Goal: Information Seeking & Learning: Learn about a topic

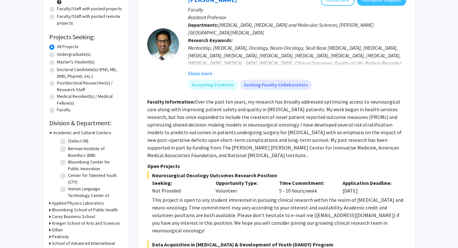
scroll to position [122, 0]
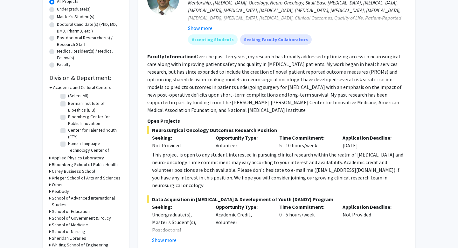
click at [52, 87] on icon at bounding box center [50, 87] width 3 height 7
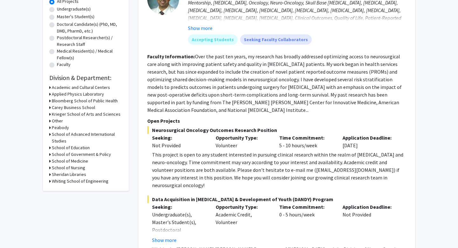
click at [85, 161] on h3 "School of Medicine" at bounding box center [70, 161] width 36 height 7
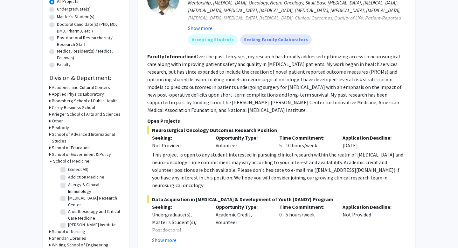
click at [85, 161] on h3 "School of Medicine" at bounding box center [71, 161] width 36 height 7
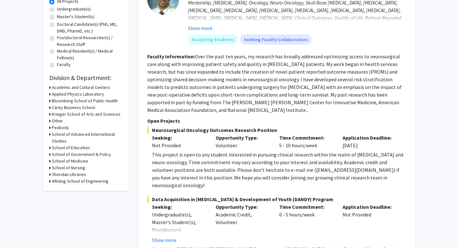
click at [85, 161] on h3 "School of Medicine" at bounding box center [70, 161] width 36 height 7
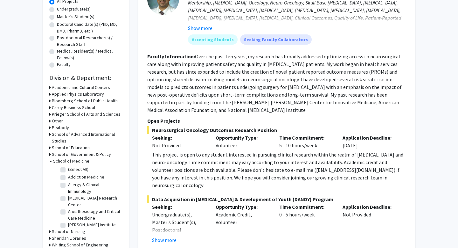
click at [66, 169] on fg-checkbox "(Select All) (Select All)" at bounding box center [90, 170] width 60 height 8
click at [68, 169] on label "(Select All)" at bounding box center [78, 169] width 20 height 7
click at [68, 169] on input "(Select All)" at bounding box center [70, 168] width 4 height 4
checkbox input "true"
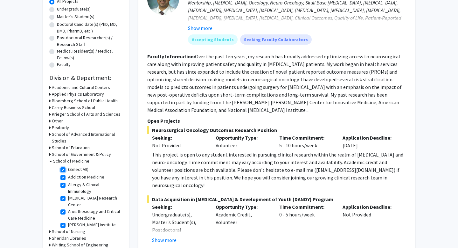
checkbox input "true"
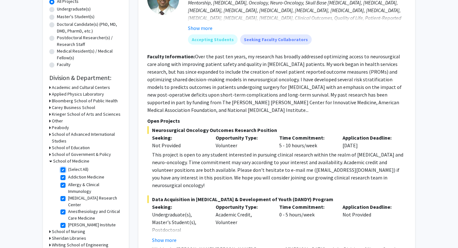
checkbox input "true"
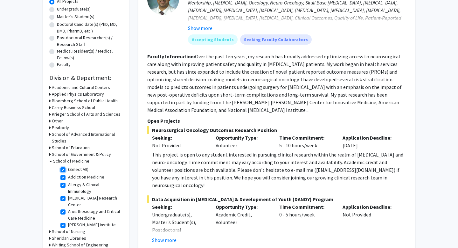
checkbox input "true"
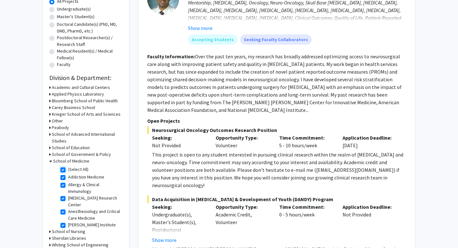
checkbox input "true"
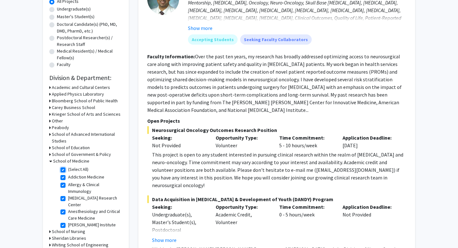
checkbox input "true"
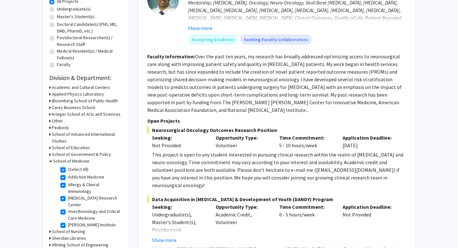
checkbox input "true"
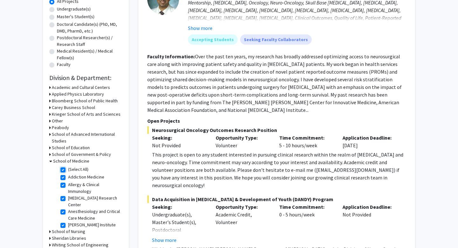
checkbox input "true"
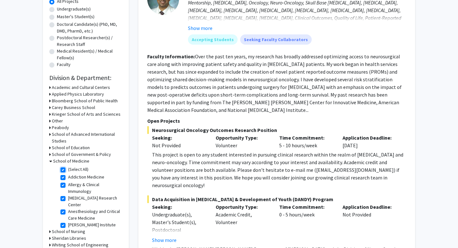
checkbox input "true"
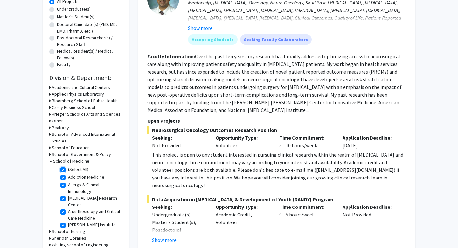
checkbox input "true"
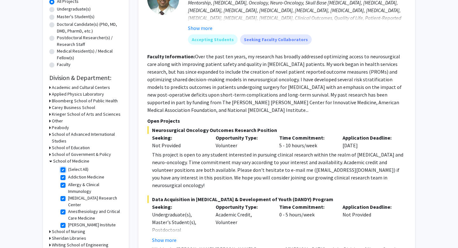
checkbox input "true"
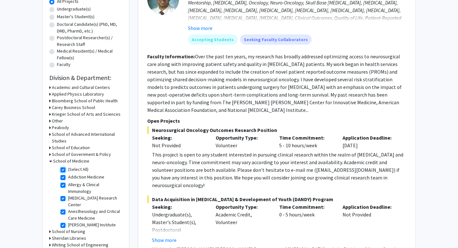
checkbox input "true"
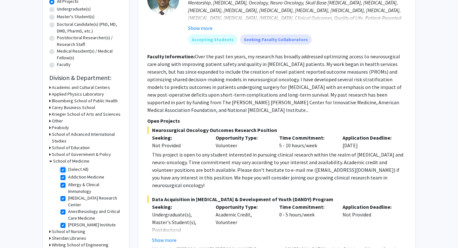
checkbox input "true"
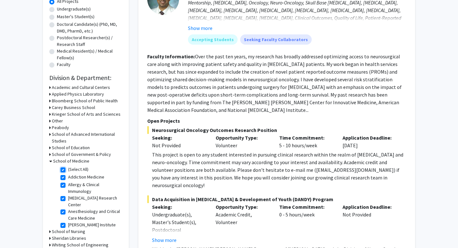
checkbox input "true"
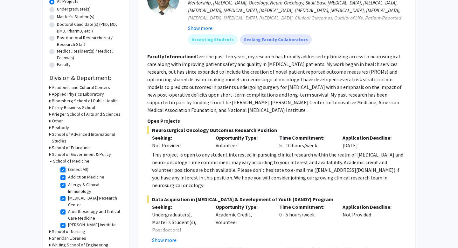
checkbox input "true"
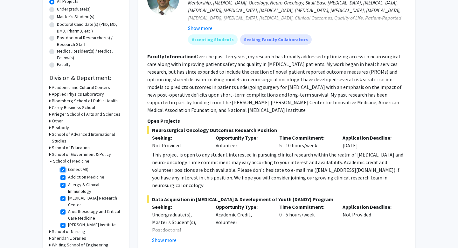
checkbox input "true"
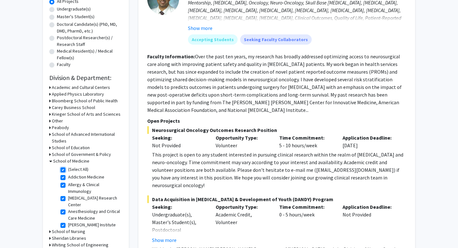
checkbox input "true"
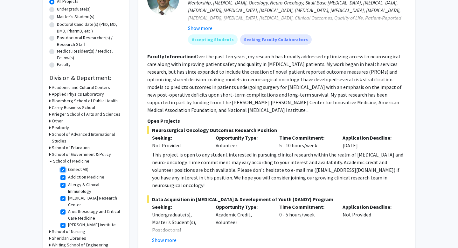
checkbox input "true"
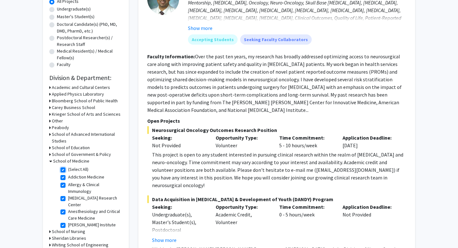
checkbox input "true"
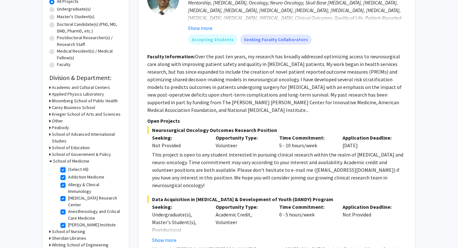
checkbox input "true"
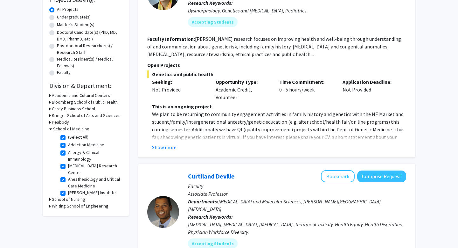
scroll to position [143, 0]
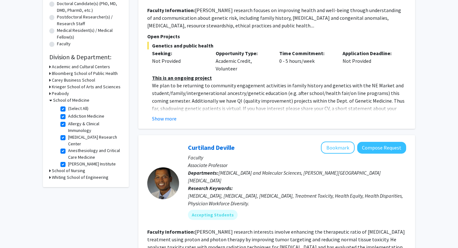
click at [49, 67] on icon at bounding box center [50, 66] width 2 height 7
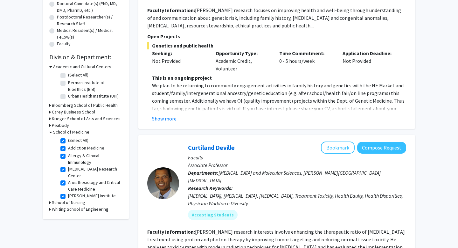
click at [49, 67] on icon at bounding box center [50, 66] width 3 height 7
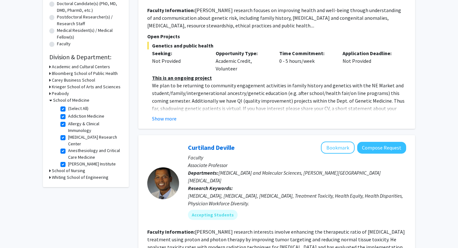
click at [50, 75] on icon at bounding box center [50, 73] width 2 height 7
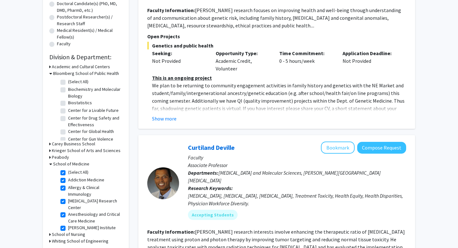
click at [50, 75] on icon at bounding box center [50, 73] width 3 height 7
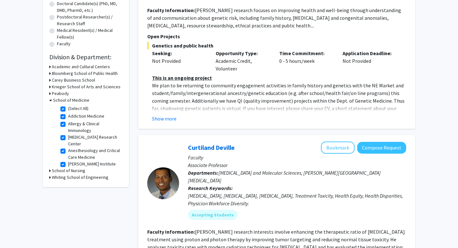
click at [51, 90] on icon at bounding box center [50, 93] width 2 height 7
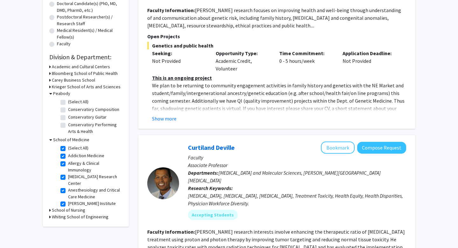
click at [50, 87] on icon at bounding box center [50, 86] width 2 height 7
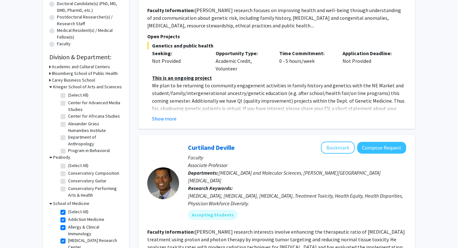
click at [50, 87] on icon at bounding box center [50, 86] width 3 height 7
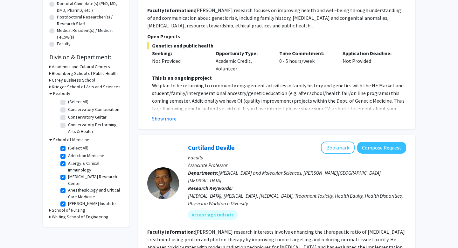
click at [50, 93] on icon at bounding box center [50, 93] width 3 height 7
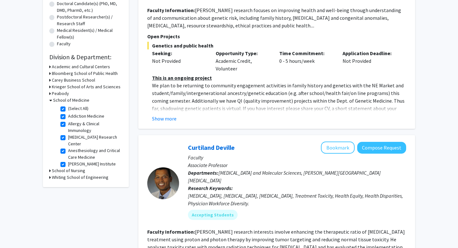
click at [51, 101] on icon at bounding box center [50, 100] width 3 height 7
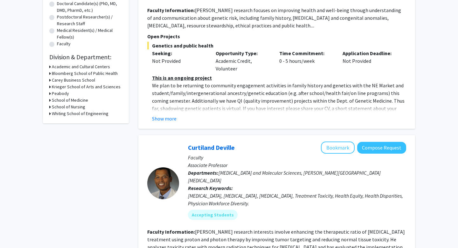
click at [55, 87] on h3 "Krieger School of Arts and Sciences" at bounding box center [86, 86] width 69 height 7
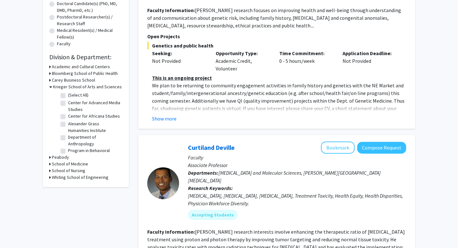
click at [72, 81] on h3 "Carey Business School" at bounding box center [73, 80] width 43 height 7
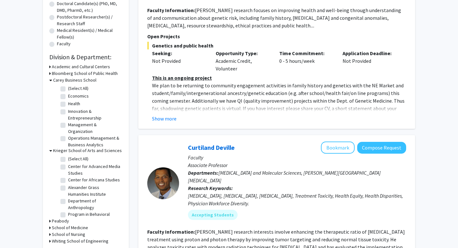
click at [76, 72] on h3 "Bloomberg School of Public Health" at bounding box center [85, 73] width 66 height 7
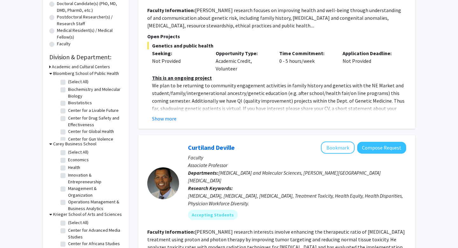
click at [87, 90] on label "Biochemistry and Molecular Biology" at bounding box center [94, 92] width 53 height 13
click at [72, 90] on input "Biochemistry and Molecular Biology" at bounding box center [70, 88] width 4 height 4
checkbox input "true"
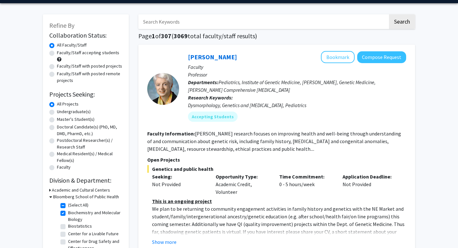
scroll to position [18, 0]
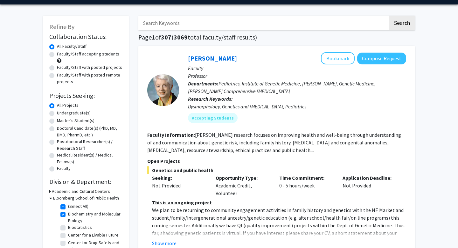
click at [84, 123] on label "Master's Student(s)" at bounding box center [76, 120] width 38 height 7
click at [61, 121] on input "Master's Student(s)" at bounding box center [59, 119] width 4 height 4
radio input "true"
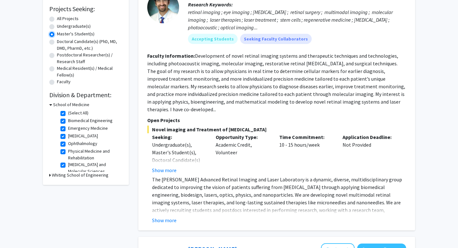
scroll to position [106, 0]
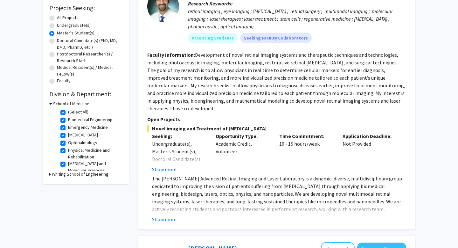
click at [68, 113] on label "(Select All)" at bounding box center [78, 112] width 20 height 7
click at [68, 113] on input "(Select All)" at bounding box center [70, 111] width 4 height 4
checkbox input "false"
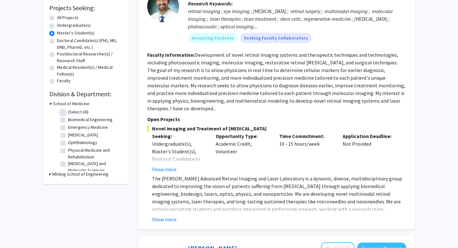
checkbox input "false"
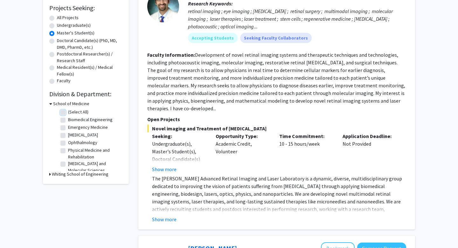
checkbox input "false"
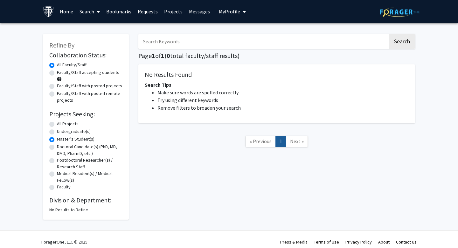
click at [77, 134] on label "Undergraduate(s)" at bounding box center [74, 131] width 34 height 7
click at [61, 132] on input "Undergraduate(s)" at bounding box center [59, 130] width 4 height 4
radio input "true"
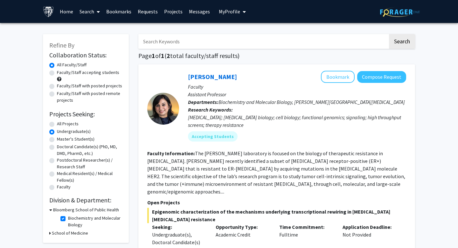
click at [77, 140] on label "Master's Student(s)" at bounding box center [76, 139] width 38 height 7
click at [61, 140] on input "Master's Student(s)" at bounding box center [59, 138] width 4 height 4
radio input "true"
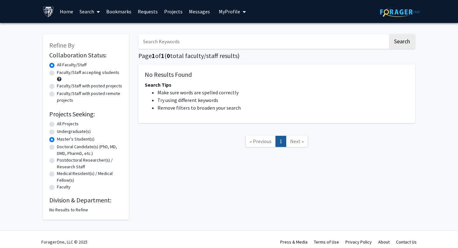
click at [62, 123] on label "All Projects" at bounding box center [68, 123] width 22 height 7
click at [61, 123] on input "All Projects" at bounding box center [59, 122] width 4 height 4
radio input "true"
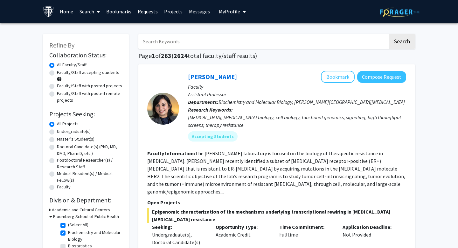
click at [68, 226] on label "(Select All)" at bounding box center [78, 224] width 20 height 7
click at [68, 225] on input "(Select All)" at bounding box center [70, 223] width 4 height 4
checkbox input "false"
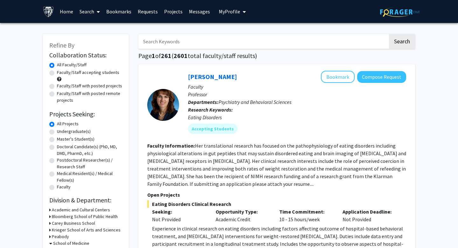
click at [57, 141] on label "Master's Student(s)" at bounding box center [76, 139] width 38 height 7
click at [57, 140] on input "Master's Student(s)" at bounding box center [59, 138] width 4 height 4
radio input "true"
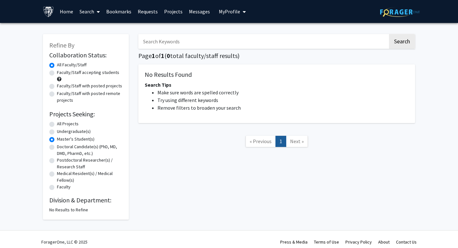
click at [74, 135] on div "Undergraduate(s)" at bounding box center [85, 132] width 73 height 8
click at [74, 132] on label "Undergraduate(s)" at bounding box center [74, 131] width 34 height 7
click at [61, 132] on input "Undergraduate(s)" at bounding box center [59, 130] width 4 height 4
radio input "true"
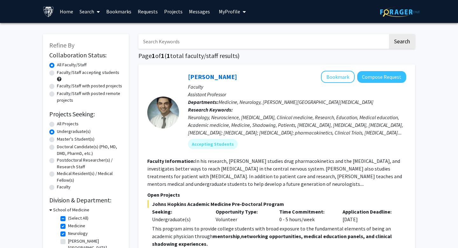
click at [68, 220] on label "(Select All)" at bounding box center [78, 218] width 20 height 7
click at [68, 219] on input "(Select All)" at bounding box center [70, 217] width 4 height 4
checkbox input "false"
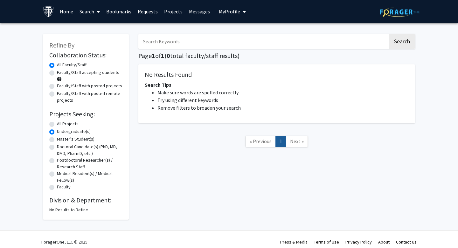
click at [57, 131] on label "Undergraduate(s)" at bounding box center [74, 131] width 34 height 7
click at [57, 131] on input "Undergraduate(s)" at bounding box center [59, 130] width 4 height 4
click at [52, 120] on form "Collaboration Status: Collaboration Status All Faculty/Staff Collaboration Stat…" at bounding box center [85, 121] width 73 height 140
click at [52, 121] on div "All Projects" at bounding box center [85, 124] width 73 height 8
click at [57, 124] on label "All Projects" at bounding box center [68, 123] width 22 height 7
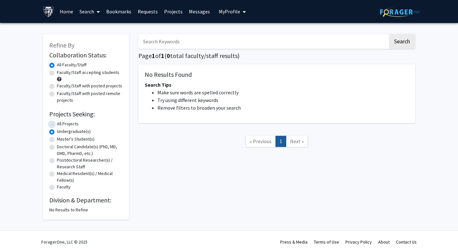
click at [57, 124] on input "All Projects" at bounding box center [59, 122] width 4 height 4
radio input "true"
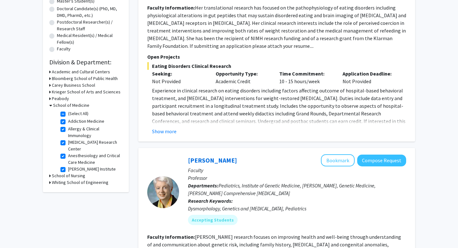
scroll to position [147, 0]
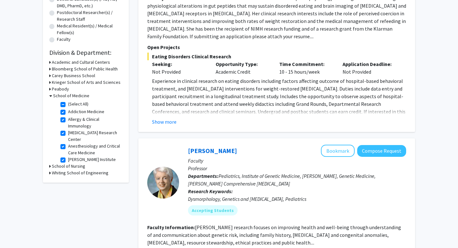
click at [68, 105] on label "(Select All)" at bounding box center [78, 104] width 20 height 7
click at [68, 105] on input "(Select All)" at bounding box center [70, 103] width 4 height 4
checkbox input "false"
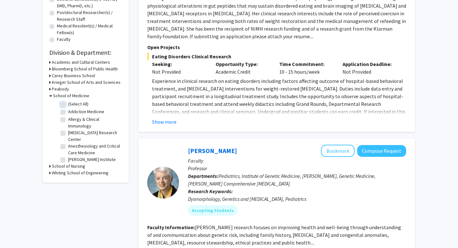
checkbox input "false"
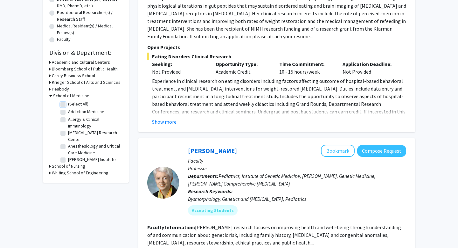
checkbox input "false"
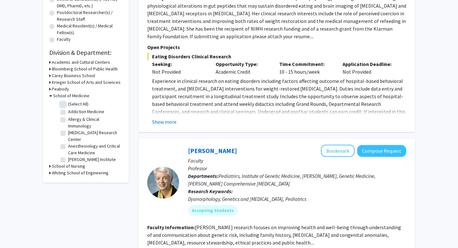
checkbox input "false"
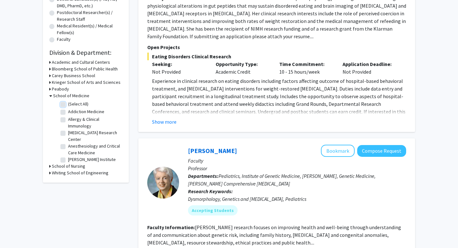
checkbox input "false"
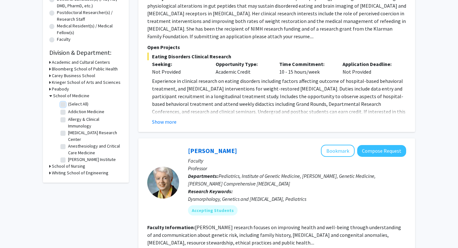
checkbox input "false"
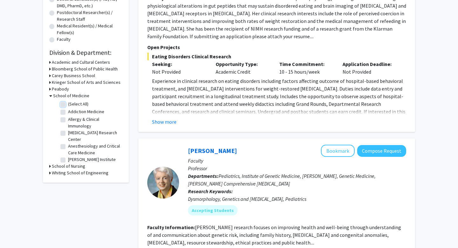
checkbox input "false"
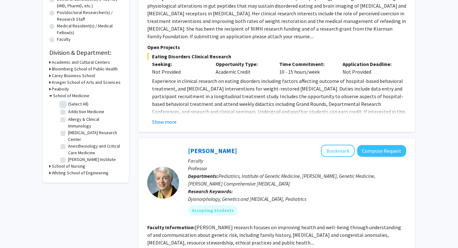
checkbox input "false"
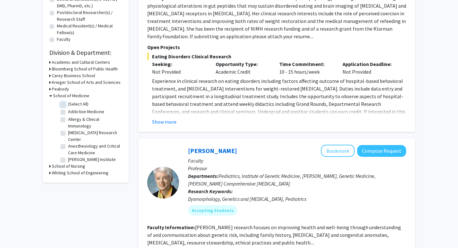
checkbox input "false"
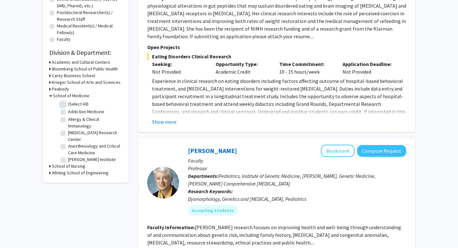
checkbox input "false"
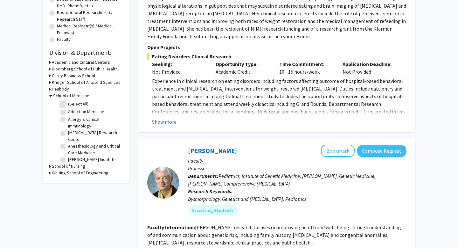
checkbox input "false"
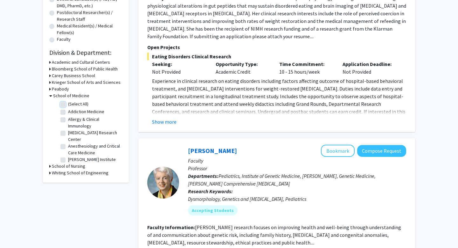
checkbox input "false"
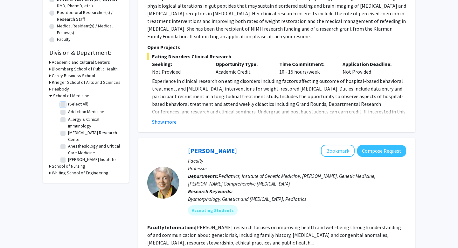
checkbox input "false"
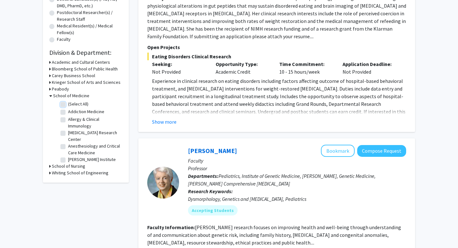
checkbox input "false"
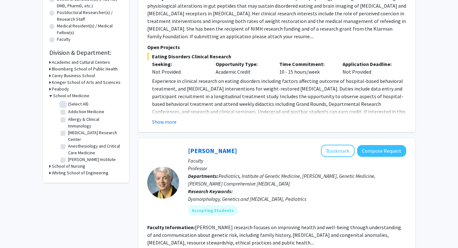
checkbox input "false"
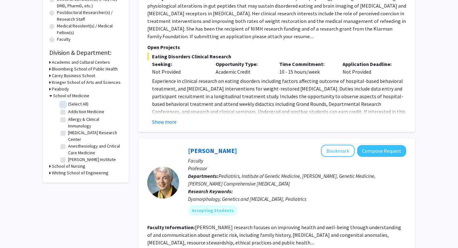
checkbox input "false"
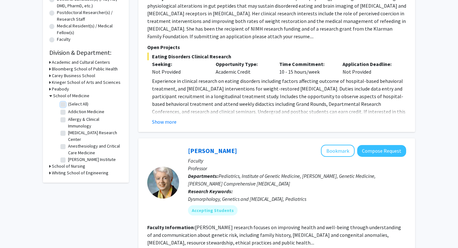
checkbox input "false"
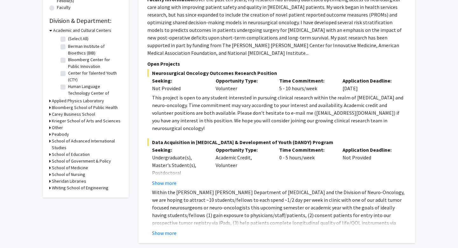
scroll to position [178, 0]
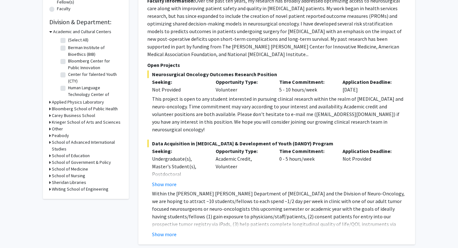
click at [51, 33] on icon at bounding box center [50, 31] width 3 height 7
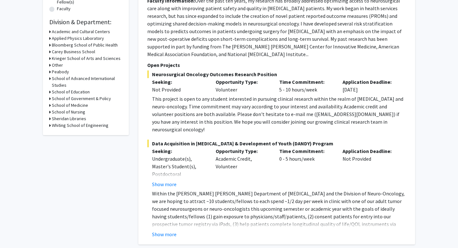
click at [50, 39] on icon at bounding box center [50, 38] width 2 height 7
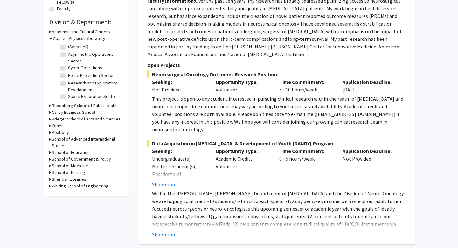
click at [50, 39] on icon at bounding box center [50, 38] width 3 height 7
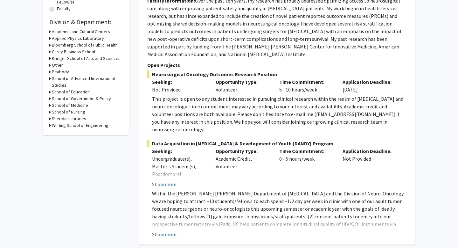
click at [50, 44] on icon at bounding box center [50, 45] width 2 height 7
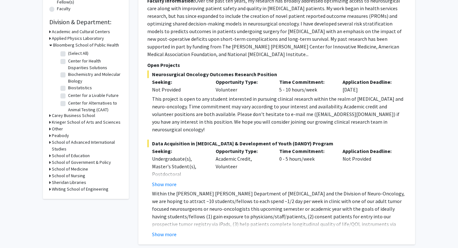
click at [50, 44] on icon at bounding box center [50, 45] width 3 height 7
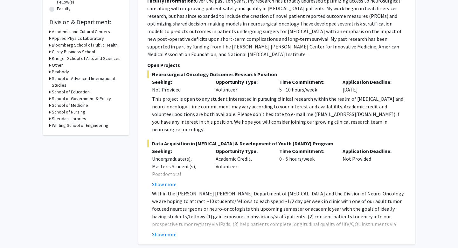
click at [50, 52] on icon at bounding box center [50, 51] width 2 height 7
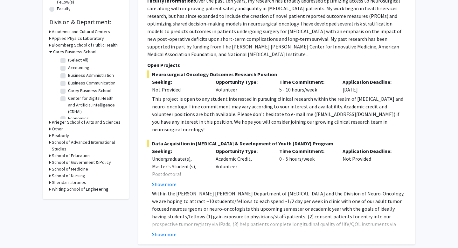
click at [50, 52] on icon at bounding box center [50, 51] width 3 height 7
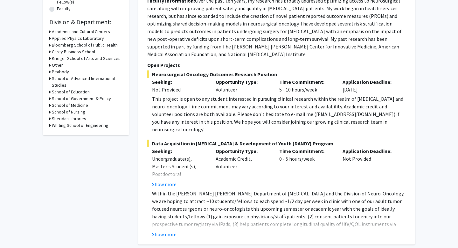
click at [67, 78] on h3 "School of Advanced International Studies" at bounding box center [87, 81] width 71 height 13
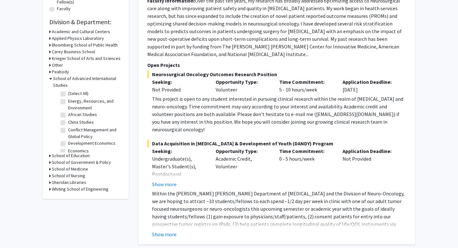
click at [67, 78] on h3 "School of Advanced International Studies" at bounding box center [87, 81] width 69 height 13
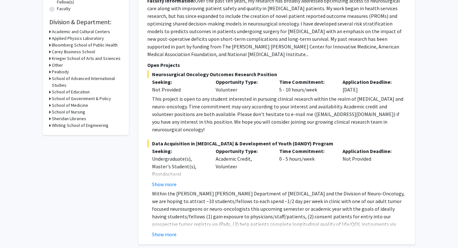
click at [68, 91] on h3 "School of Education" at bounding box center [71, 91] width 38 height 7
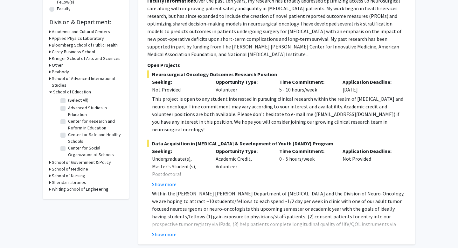
click at [68, 91] on h3 "School of Education" at bounding box center [72, 91] width 38 height 7
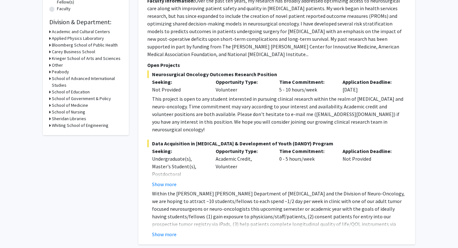
click at [67, 99] on h3 "School of Government & Policy" at bounding box center [81, 98] width 59 height 7
click at [67, 99] on h3 "School of Government & Policy" at bounding box center [82, 98] width 59 height 7
click at [67, 105] on h3 "School of Medicine" at bounding box center [70, 105] width 36 height 7
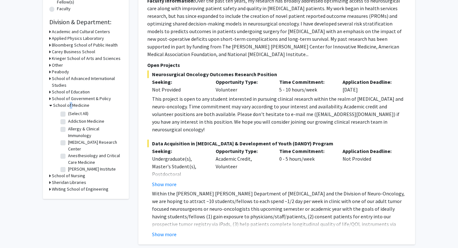
click at [67, 105] on h3 "School of Medicine" at bounding box center [71, 105] width 36 height 7
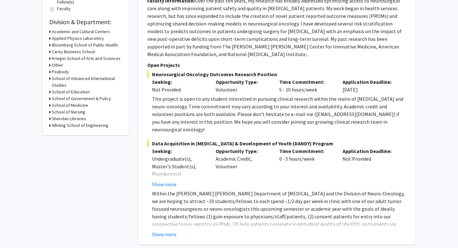
click at [67, 114] on h3 "School of Nursing" at bounding box center [68, 112] width 33 height 7
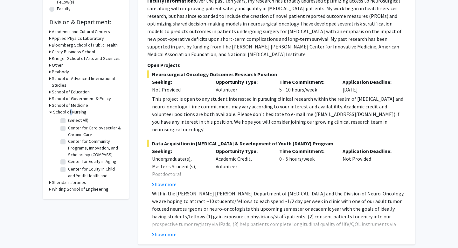
click at [67, 114] on h3 "School of Nursing" at bounding box center [69, 112] width 33 height 7
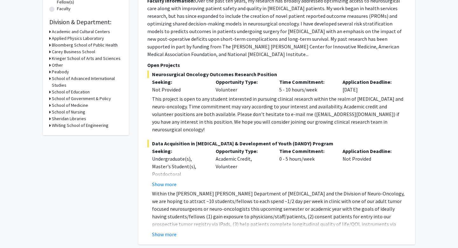
click at [67, 120] on h3 "Sheridan Libraries" at bounding box center [69, 118] width 34 height 7
click at [67, 120] on h3 "Sheridan Libraries" at bounding box center [70, 118] width 34 height 7
click at [66, 128] on h3 "Whiting School of Engineering" at bounding box center [80, 125] width 57 height 7
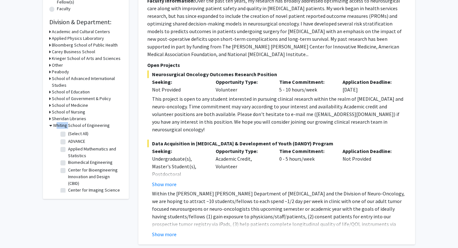
click at [66, 128] on h3 "Whiting School of Engineering" at bounding box center [81, 125] width 57 height 7
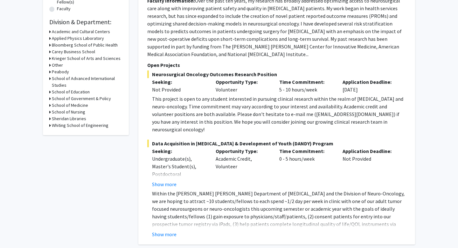
click at [65, 33] on h3 "Academic and Cultural Centers" at bounding box center [81, 31] width 58 height 7
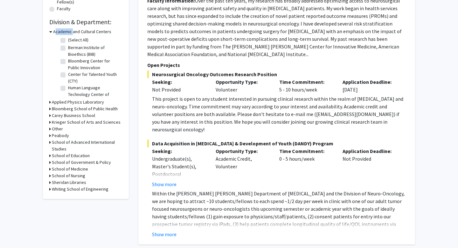
click at [65, 33] on h3 "Academic and Cultural Centers" at bounding box center [82, 31] width 58 height 7
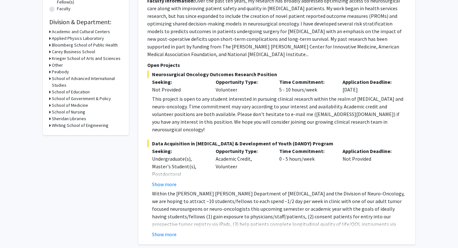
click at [65, 40] on h3 "Applied Physics Laboratory" at bounding box center [78, 38] width 52 height 7
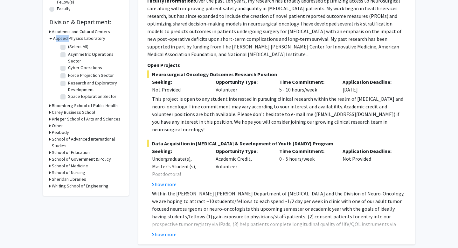
click at [65, 40] on h3 "Applied Physics Laboratory" at bounding box center [79, 38] width 52 height 7
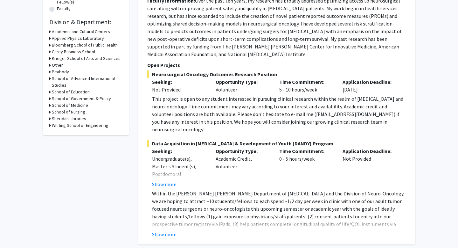
click at [64, 45] on h3 "Bloomberg School of Public Health" at bounding box center [85, 45] width 66 height 7
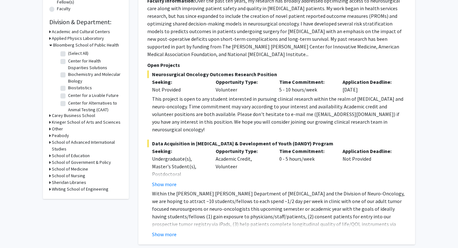
click at [64, 45] on h3 "Bloomberg School of Public Health" at bounding box center [86, 45] width 66 height 7
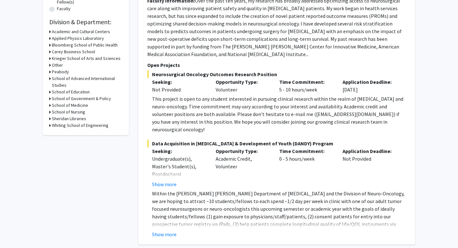
click at [64, 51] on h3 "Carey Business School" at bounding box center [73, 51] width 43 height 7
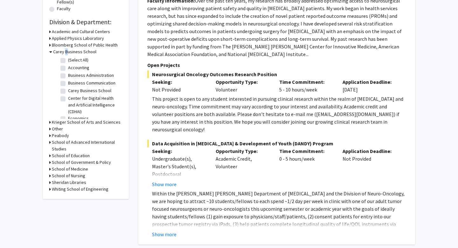
click at [64, 51] on h3 "Carey Business School" at bounding box center [74, 51] width 43 height 7
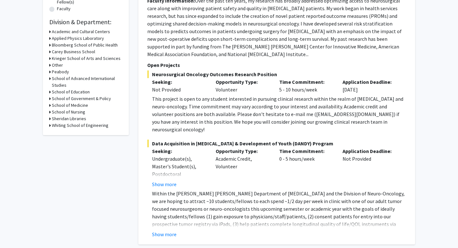
click at [63, 59] on h3 "Krieger School of Arts and Sciences" at bounding box center [86, 58] width 69 height 7
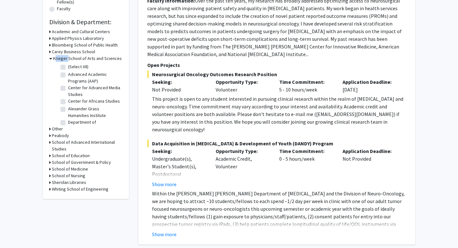
click at [63, 59] on h3 "Krieger School of Arts and Sciences" at bounding box center [87, 58] width 69 height 7
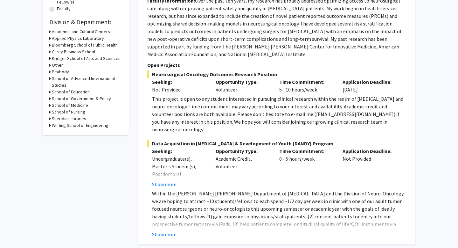
click at [63, 72] on h3 "Peabody" at bounding box center [60, 71] width 17 height 7
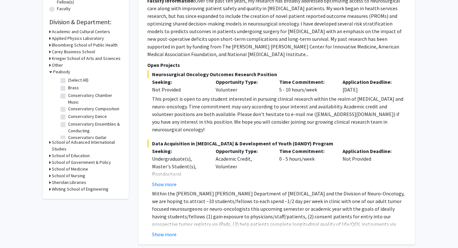
click at [63, 72] on h3 "Peabody" at bounding box center [61, 71] width 17 height 7
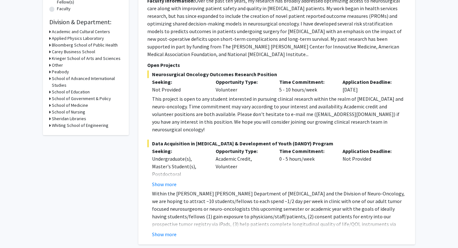
click at [63, 77] on h3 "School of Advanced International Studies" at bounding box center [87, 81] width 71 height 13
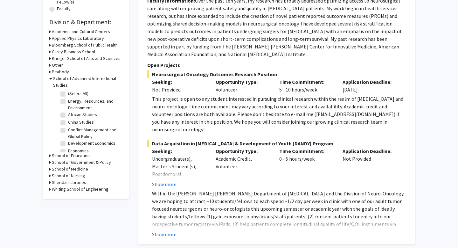
click at [63, 77] on h3 "School of Advanced International Studies" at bounding box center [87, 81] width 69 height 13
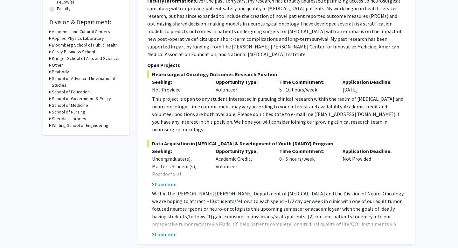
click at [63, 93] on h3 "School of Education" at bounding box center [71, 91] width 38 height 7
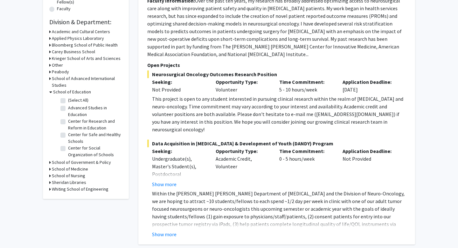
click at [63, 93] on h3 "School of Education" at bounding box center [72, 91] width 38 height 7
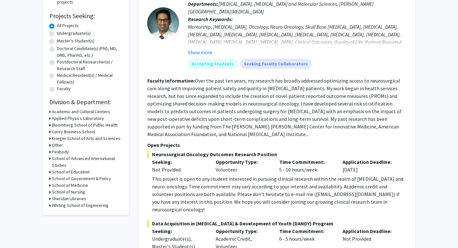
scroll to position [94, 0]
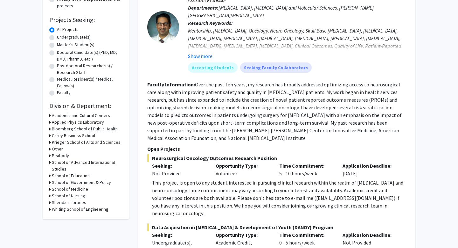
click at [57, 45] on label "Master's Student(s)" at bounding box center [76, 44] width 38 height 7
click at [57, 45] on input "Master's Student(s)" at bounding box center [59, 43] width 4 height 4
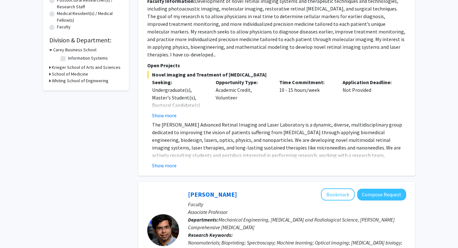
scroll to position [121, 0]
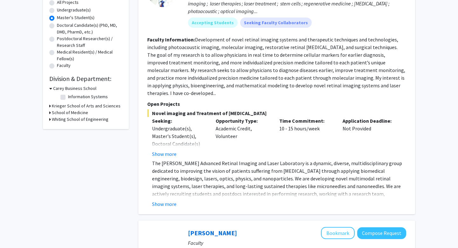
click at [69, 105] on h3 "Krieger School of Arts and Sciences" at bounding box center [86, 105] width 69 height 7
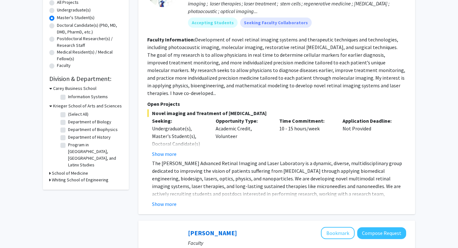
click at [93, 123] on label "Department of Biology" at bounding box center [89, 121] width 43 height 7
click at [72, 123] on input "Department of Biology" at bounding box center [70, 120] width 4 height 4
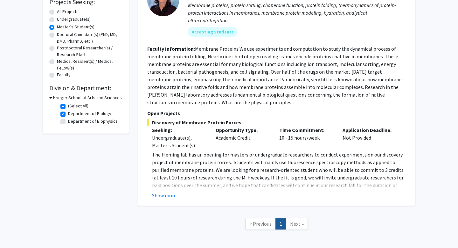
scroll to position [111, 0]
click at [81, 124] on label "Department of Biophysics" at bounding box center [93, 121] width 50 height 7
click at [72, 123] on input "Department of Biophysics" at bounding box center [70, 120] width 4 height 4
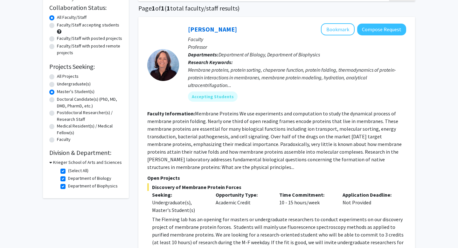
scroll to position [47, 0]
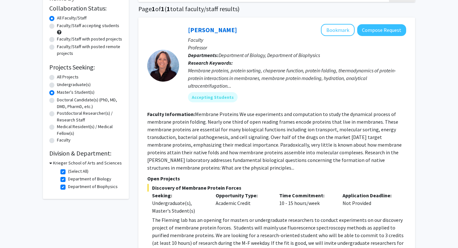
click at [84, 186] on label "Department of Biophysics" at bounding box center [93, 186] width 50 height 7
click at [72, 186] on input "Department of Biophysics" at bounding box center [70, 185] width 4 height 4
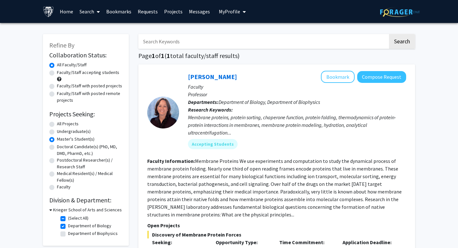
click at [72, 225] on label "Department of Biology" at bounding box center [89, 225] width 43 height 7
click at [72, 225] on input "Department of Biology" at bounding box center [70, 224] width 4 height 4
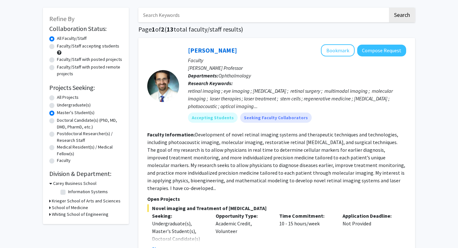
scroll to position [28, 0]
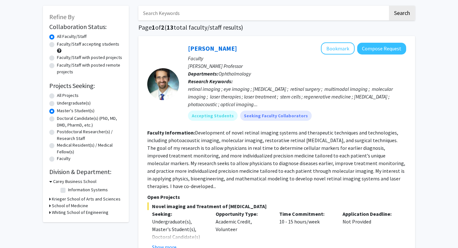
click at [69, 196] on h3 "Krieger School of Arts and Sciences" at bounding box center [86, 198] width 69 height 7
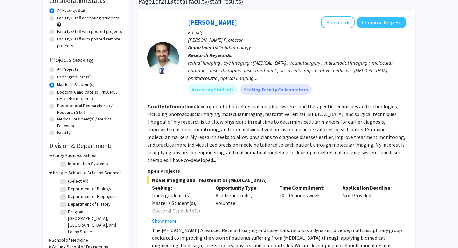
scroll to position [56, 0]
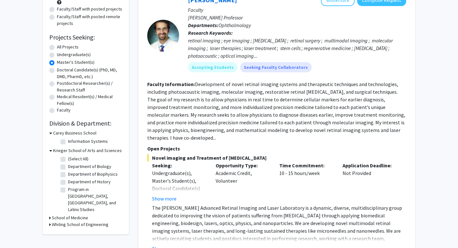
click at [70, 214] on h3 "School of Medicine" at bounding box center [70, 217] width 36 height 7
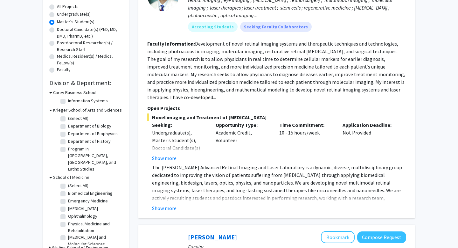
scroll to position [117, 0]
click at [78, 197] on fg-checkbox "Emergency Medicine Emergency Medicine" at bounding box center [90, 201] width 60 height 8
click at [68, 197] on label "Emergency Medicine" at bounding box center [88, 200] width 40 height 7
click at [68, 197] on input "Emergency Medicine" at bounding box center [70, 199] width 4 height 4
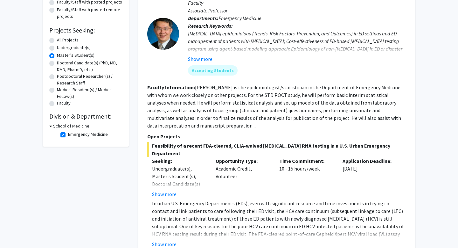
scroll to position [84, 0]
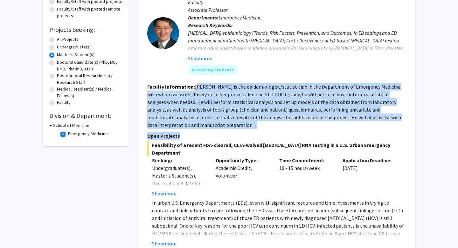
drag, startPoint x: 196, startPoint y: 83, endPoint x: 282, endPoint y: 138, distance: 101.6
click at [283, 138] on fg-search-faculty "[PERSON_NAME] Bookmark Compose Request Faculty Associate Professor Departments:…" at bounding box center [276, 116] width 259 height 261
click at [282, 138] on p "Open Projects" at bounding box center [276, 136] width 259 height 8
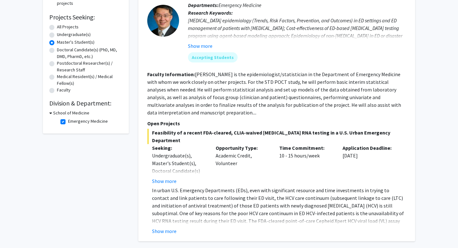
scroll to position [97, 0]
click at [91, 123] on label "Emergency Medicine" at bounding box center [88, 120] width 40 height 7
click at [72, 122] on input "Emergency Medicine" at bounding box center [70, 119] width 4 height 4
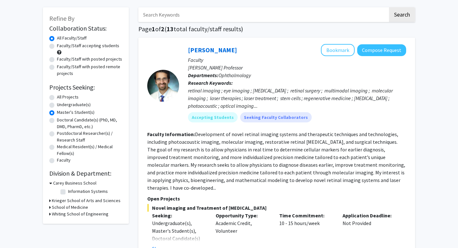
scroll to position [40, 0]
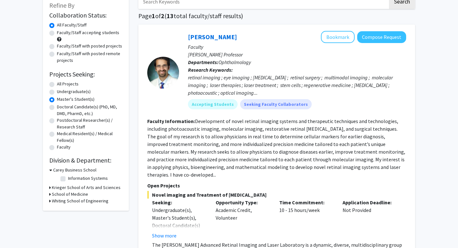
click at [76, 201] on h3 "Whiting School of Engineering" at bounding box center [80, 200] width 57 height 7
click at [76, 201] on h3 "Whiting School of Engineering" at bounding box center [81, 200] width 57 height 7
click at [75, 194] on h3 "School of Medicine" at bounding box center [70, 194] width 36 height 7
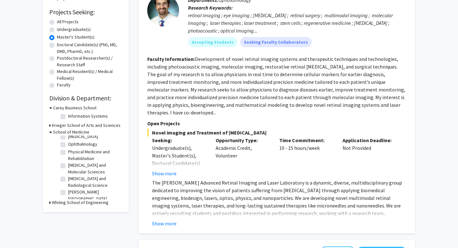
scroll to position [25, 0]
click at [99, 156] on label "Physical Medicine and Rehabilitation" at bounding box center [94, 156] width 53 height 13
click at [72, 154] on input "Physical Medicine and Rehabilitation" at bounding box center [70, 152] width 4 height 4
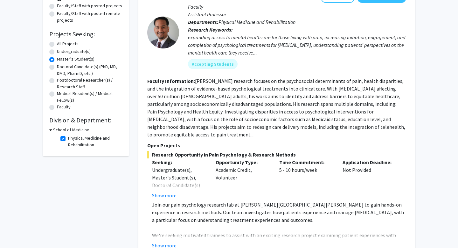
scroll to position [81, 0]
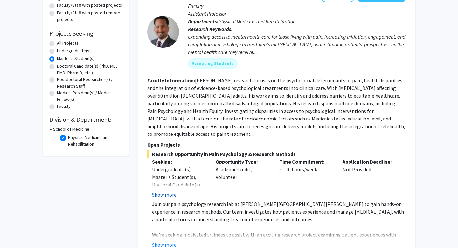
click at [168, 191] on button "Show more" at bounding box center [164, 195] width 25 height 8
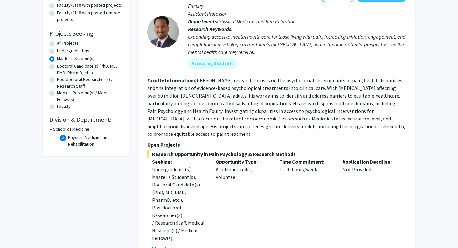
click at [83, 145] on label "Physical Medicine and Rehabilitation" at bounding box center [94, 140] width 53 height 13
click at [72, 138] on input "Physical Medicine and Rehabilitation" at bounding box center [70, 136] width 4 height 4
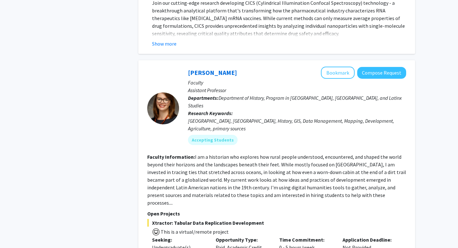
scroll to position [2823, 0]
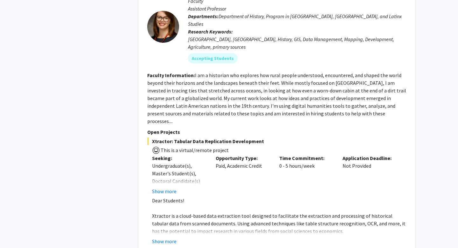
scroll to position [2916, 0]
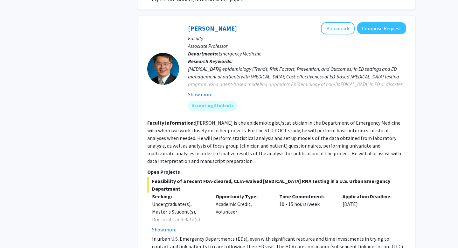
scroll to position [289, 0]
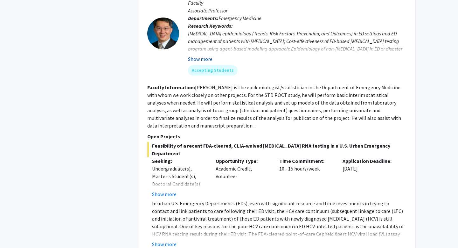
click at [205, 58] on button "Show more" at bounding box center [200, 59] width 25 height 8
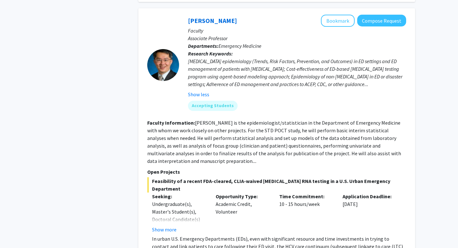
scroll to position [260, 0]
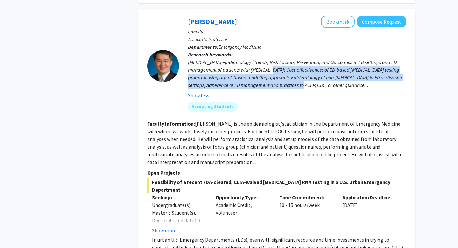
drag, startPoint x: 259, startPoint y: 67, endPoint x: 297, endPoint y: 88, distance: 43.4
click at [297, 88] on div "[MEDICAL_DATA] epidemiology (Trends, Risk Factors, Prevention, and Outcomes) in…" at bounding box center [297, 73] width 218 height 31
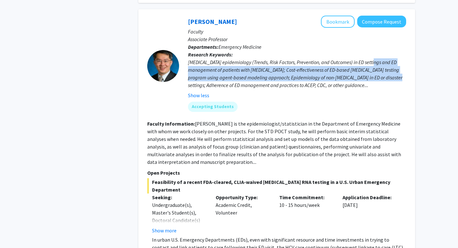
drag, startPoint x: 371, startPoint y: 63, endPoint x: 380, endPoint y: 77, distance: 17.4
click at [381, 78] on div "[MEDICAL_DATA] epidemiology (Trends, Risk Factors, Prevention, and Outcomes) in…" at bounding box center [297, 73] width 218 height 31
click at [380, 77] on div "[MEDICAL_DATA] epidemiology (Trends, Risk Factors, Prevention, and Outcomes) in…" at bounding box center [297, 73] width 218 height 31
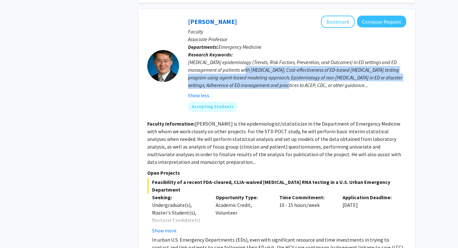
drag, startPoint x: 235, startPoint y: 70, endPoint x: 281, endPoint y: 80, distance: 46.9
click at [281, 80] on div "[MEDICAL_DATA] epidemiology (Trends, Risk Factors, Prevention, and Outcomes) in…" at bounding box center [297, 73] width 218 height 31
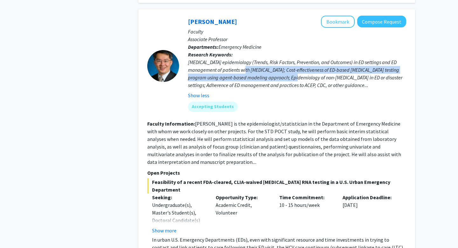
click at [281, 80] on div "[MEDICAL_DATA] epidemiology (Trends, Risk Factors, Prevention, and Outcomes) in…" at bounding box center [297, 73] width 218 height 31
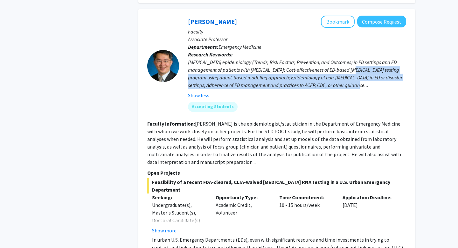
drag, startPoint x: 337, startPoint y: 70, endPoint x: 349, endPoint y: 88, distance: 22.1
click at [349, 88] on div "[MEDICAL_DATA] epidemiology (Trends, Risk Factors, Prevention, and Outcomes) in…" at bounding box center [297, 73] width 218 height 31
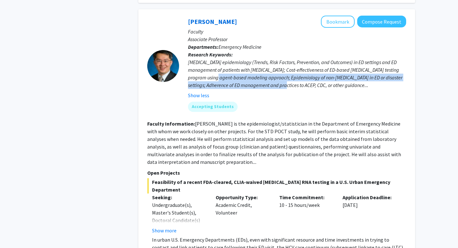
drag, startPoint x: 200, startPoint y: 78, endPoint x: 278, endPoint y: 87, distance: 78.5
click at [279, 87] on div "[MEDICAL_DATA] epidemiology (Trends, Risk Factors, Prevention, and Outcomes) in…" at bounding box center [297, 73] width 218 height 31
click at [278, 87] on div "[MEDICAL_DATA] epidemiology (Trends, Risk Factors, Prevention, and Outcomes) in…" at bounding box center [297, 73] width 218 height 31
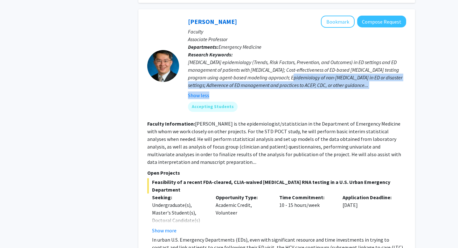
drag, startPoint x: 276, startPoint y: 78, endPoint x: 300, endPoint y: 94, distance: 28.7
click at [300, 95] on fg-read-more "[MEDICAL_DATA] epidemiology (Trends, Risk Factors, Prevention, and Outcomes) in…" at bounding box center [297, 78] width 218 height 41
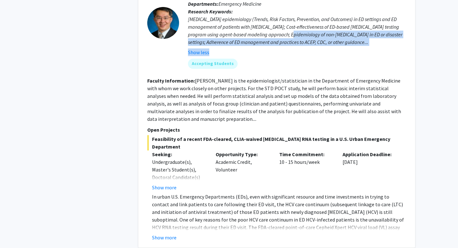
scroll to position [332, 0]
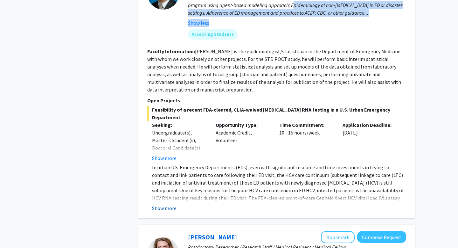
click at [175, 204] on button "Show more" at bounding box center [164, 208] width 25 height 8
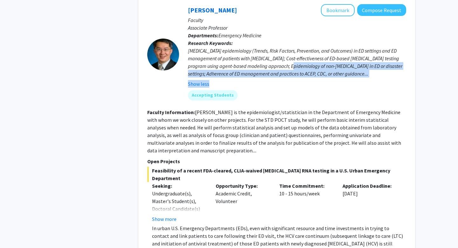
scroll to position [251, 0]
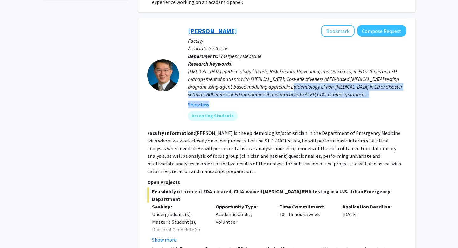
click at [194, 29] on link "[PERSON_NAME]" at bounding box center [212, 31] width 49 height 8
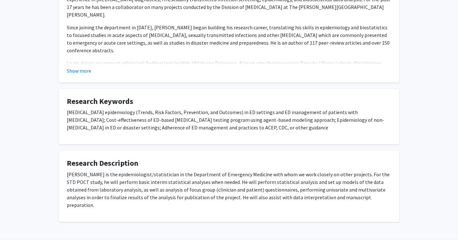
scroll to position [287, 0]
drag, startPoint x: 92, startPoint y: 115, endPoint x: 159, endPoint y: 137, distance: 70.4
click at [159, 137] on fg-card "Research Keywords [MEDICAL_DATA] epidemiology (Trends, Risk Factors, Prevention…" at bounding box center [229, 117] width 341 height 56
click at [159, 137] on div "[MEDICAL_DATA] epidemiology (Trends, Risk Factors, Prevention, and Outcomes) in…" at bounding box center [229, 123] width 325 height 28
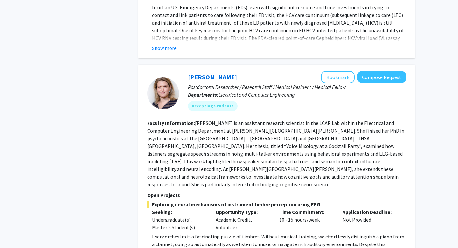
scroll to position [571, 0]
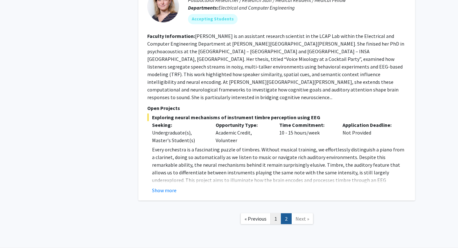
click at [273, 213] on link "1" at bounding box center [276, 218] width 11 height 11
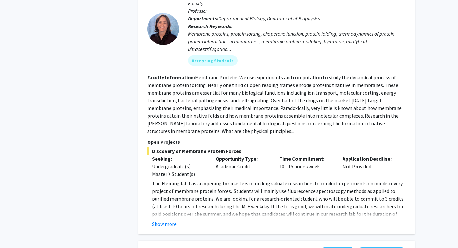
scroll to position [933, 0]
click at [161, 220] on button "Show more" at bounding box center [164, 224] width 25 height 8
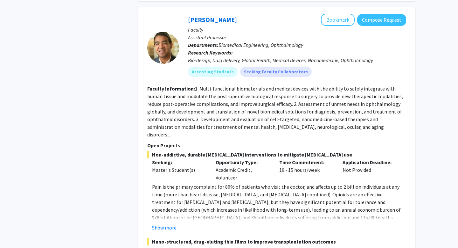
scroll to position [1892, 0]
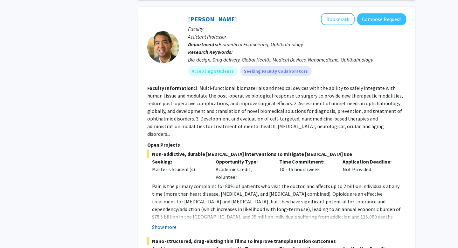
click at [168, 223] on button "Show more" at bounding box center [164, 227] width 25 height 8
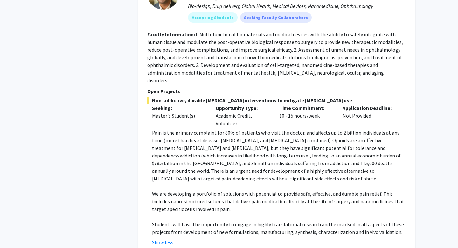
scroll to position [1947, 0]
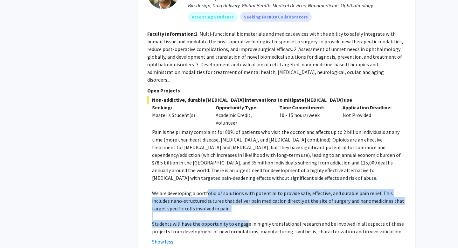
drag, startPoint x: 207, startPoint y: 137, endPoint x: 241, endPoint y: 166, distance: 45.6
click at [241, 167] on div "Pain is the primary complaint for 80% of patients who visit the doctor, and aff…" at bounding box center [279, 181] width 254 height 107
click at [241, 220] on p "Students will have the opportunity to engage in highly translational research a…" at bounding box center [279, 227] width 254 height 15
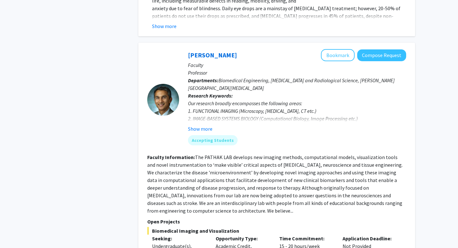
scroll to position [2337, 0]
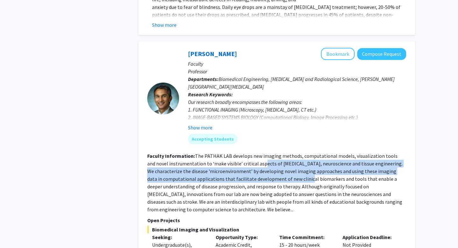
drag, startPoint x: 255, startPoint y: 106, endPoint x: 278, endPoint y: 124, distance: 29.1
click at [278, 152] on section "Faculty Information: The PATHAK LAB develops new imaging methods, computational…" at bounding box center [276, 182] width 259 height 61
click at [278, 152] on fg-read-more "The PATHAK LAB develops new imaging methods, computational models, visualizatio…" at bounding box center [275, 182] width 256 height 60
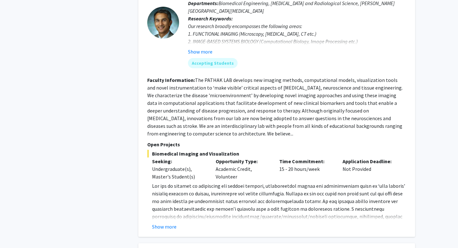
scroll to position [2412, 0]
click at [170, 223] on button "Show more" at bounding box center [164, 227] width 25 height 8
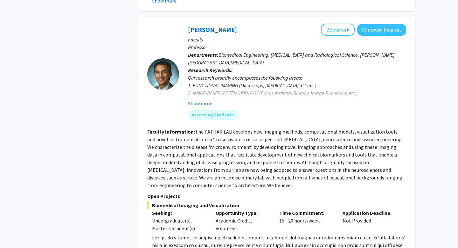
scroll to position [2363, 0]
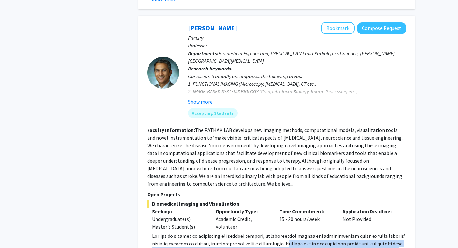
drag, startPoint x: 288, startPoint y: 187, endPoint x: 313, endPoint y: 205, distance: 30.8
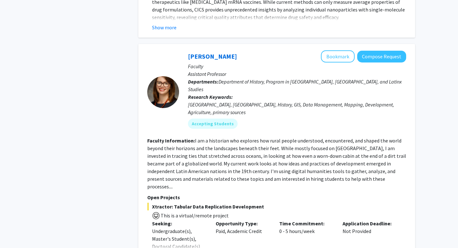
scroll to position [3025, 0]
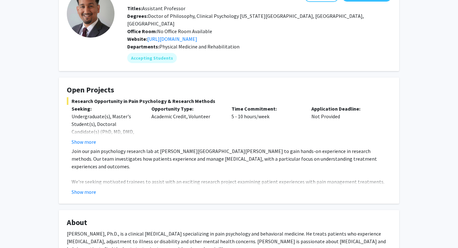
scroll to position [59, 0]
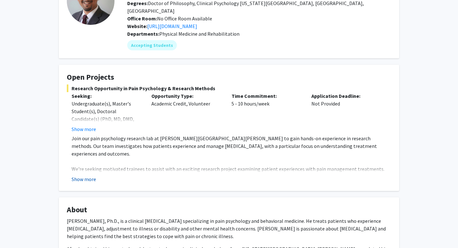
click at [92, 175] on button "Show more" at bounding box center [84, 179] width 25 height 8
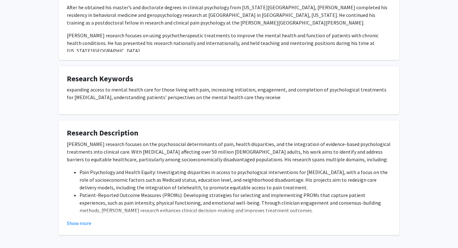
scroll to position [414, 0]
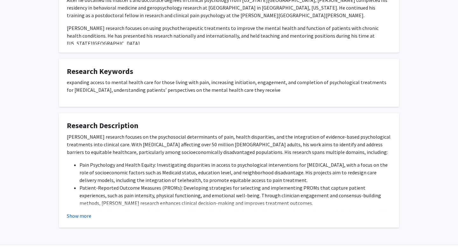
click at [86, 212] on button "Show more" at bounding box center [79, 216] width 25 height 8
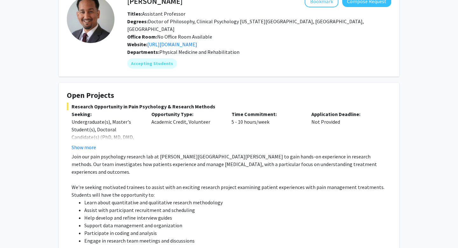
scroll to position [0, 0]
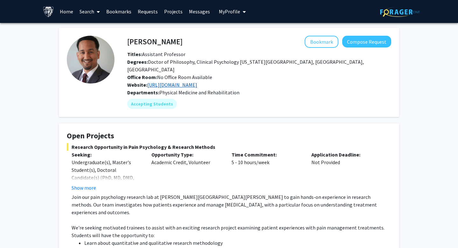
click at [179, 81] on link "[URL][DOMAIN_NAME]" at bounding box center [172, 84] width 50 height 6
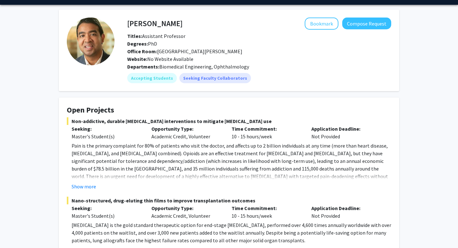
scroll to position [18, 0]
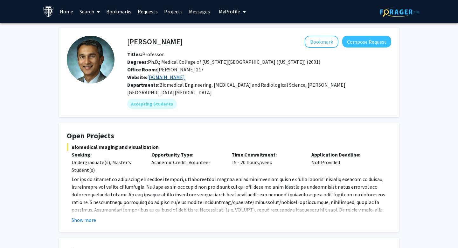
click at [185, 77] on link "www.pathaklab.org" at bounding box center [166, 77] width 38 height 6
